Goal: Task Accomplishment & Management: Complete application form

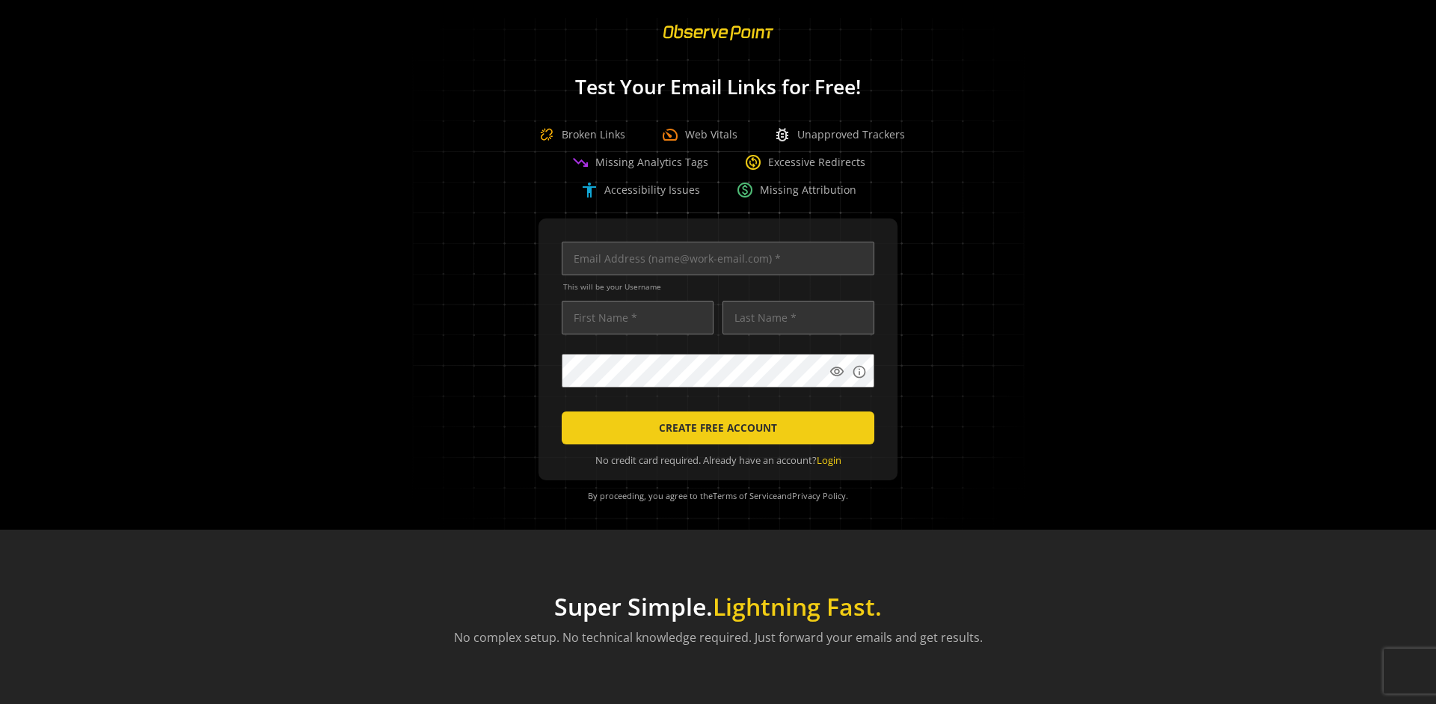
scroll to position [0, 4840]
click at [714, 258] on input "text" at bounding box center [718, 259] width 313 height 34
type input "[EMAIL_ADDRESS][DOMAIN_NAME]"
click at [634, 317] on input "text" at bounding box center [638, 318] width 152 height 34
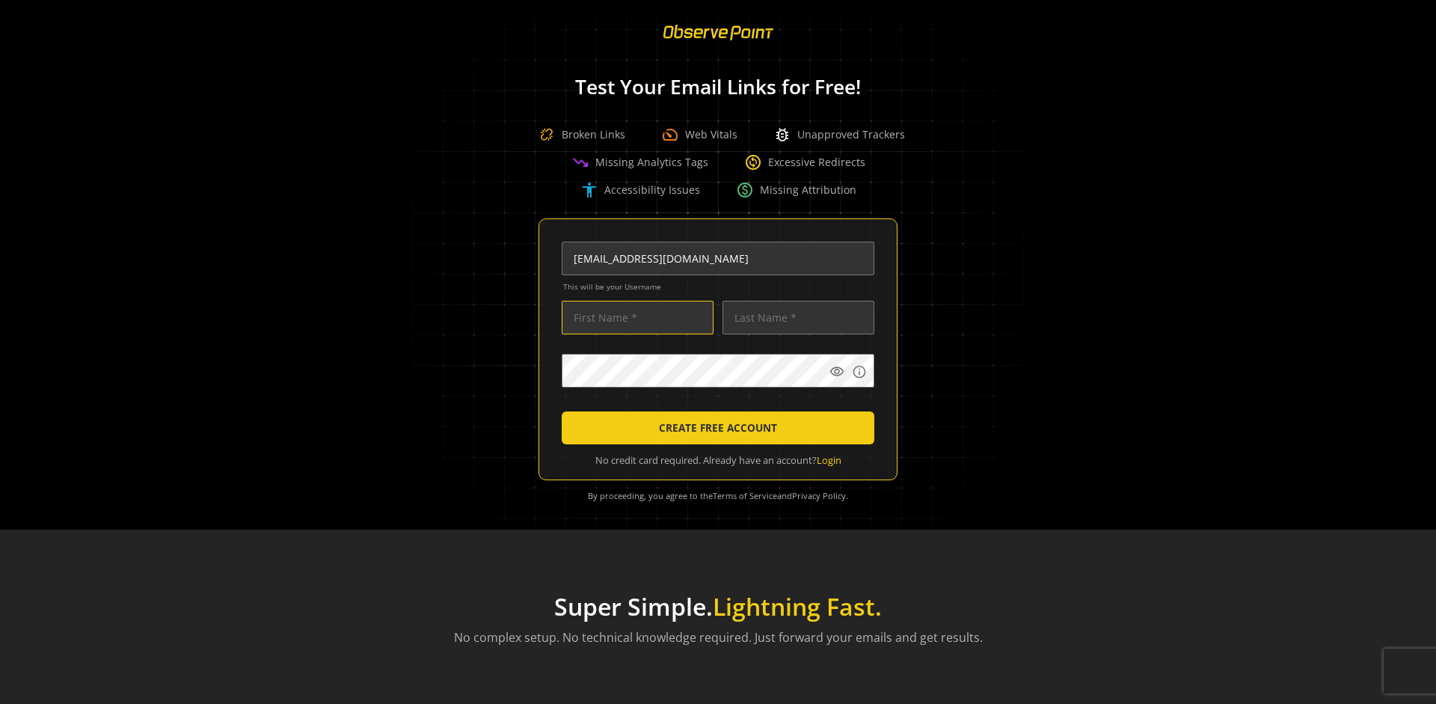
scroll to position [0, 0]
type input "Test"
click at [794, 317] on input "text" at bounding box center [799, 318] width 152 height 34
type input "Test"
click at [927, 405] on body "Loading... Test Your Email Links for Free! Broken Links speed Web Vitals bug_re…" at bounding box center [718, 352] width 1436 height 704
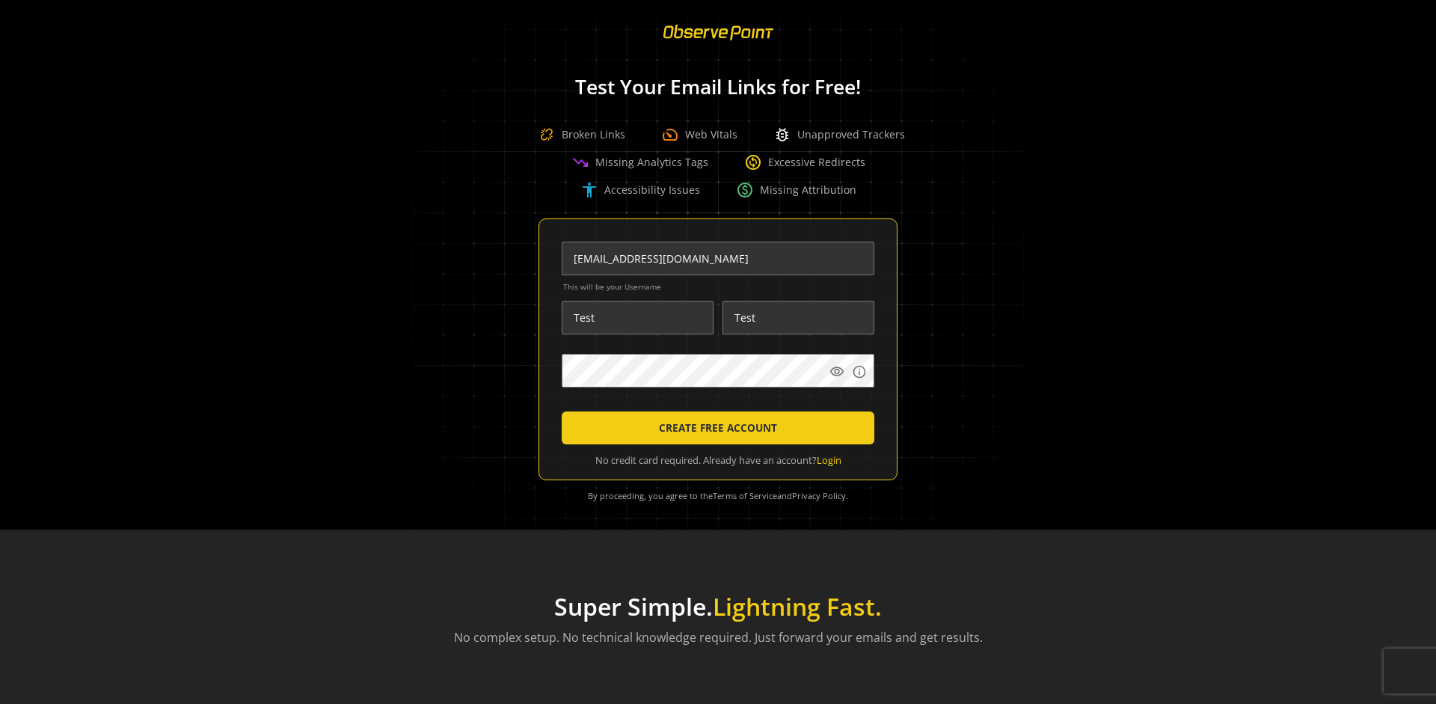
click at [714, 428] on span "CREATE FREE ACCOUNT" at bounding box center [718, 427] width 118 height 27
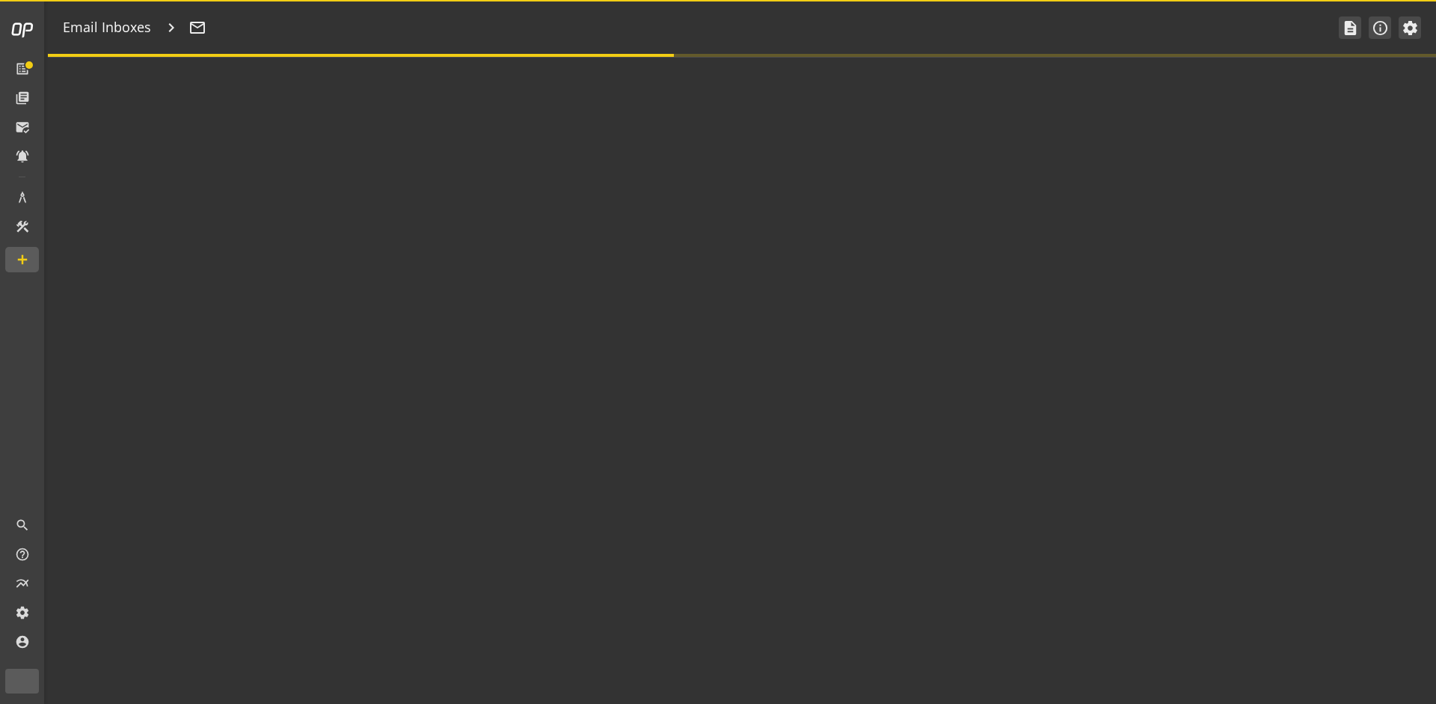
type textarea "Welcome to ObservePoint! This is your default email inbox for testing."
